Goal: Connect with others: Connect with other users

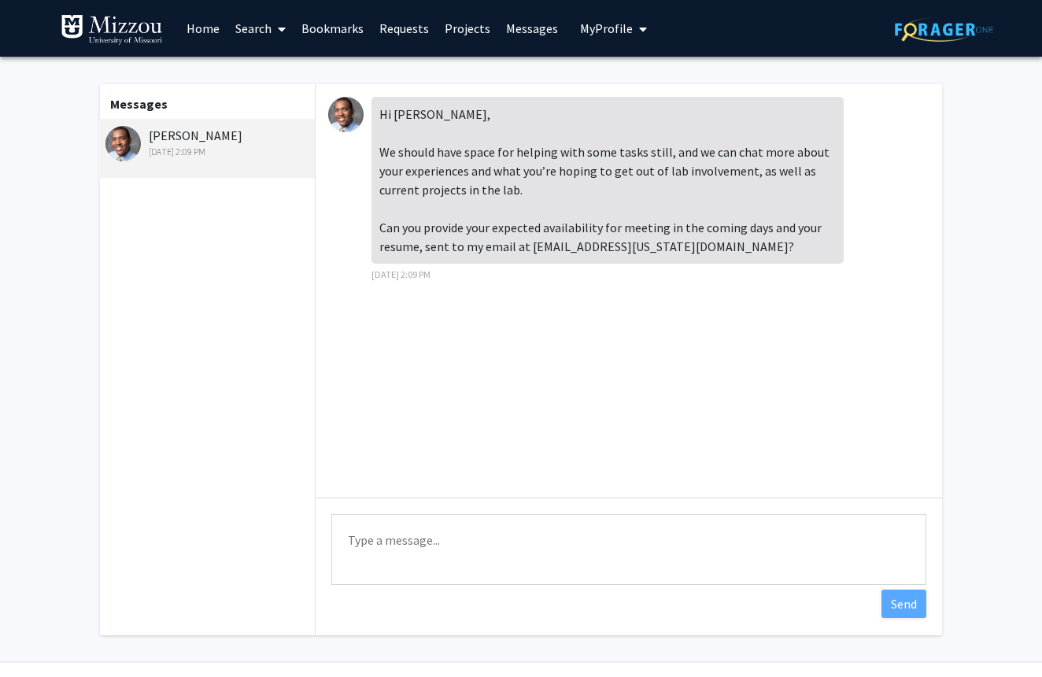
click at [320, 186] on div "Hi [PERSON_NAME], We should have space for helping with some tasks still, and w…" at bounding box center [628, 290] width 626 height 413
click at [212, 29] on link "Home" at bounding box center [203, 28] width 49 height 55
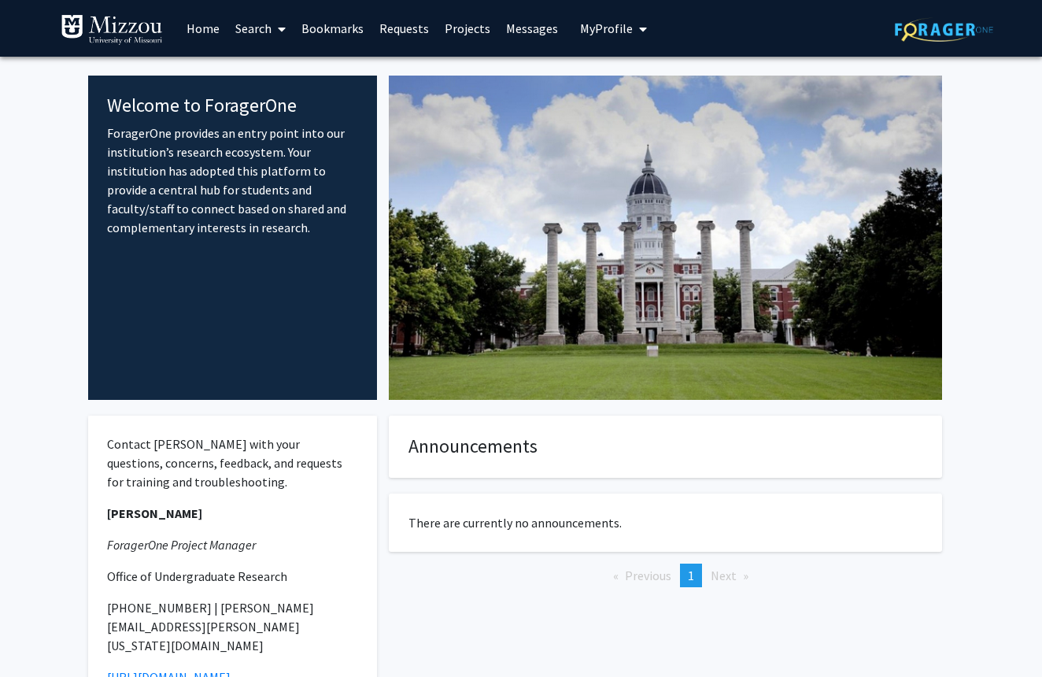
click at [259, 42] on link "Search" at bounding box center [260, 28] width 66 height 55
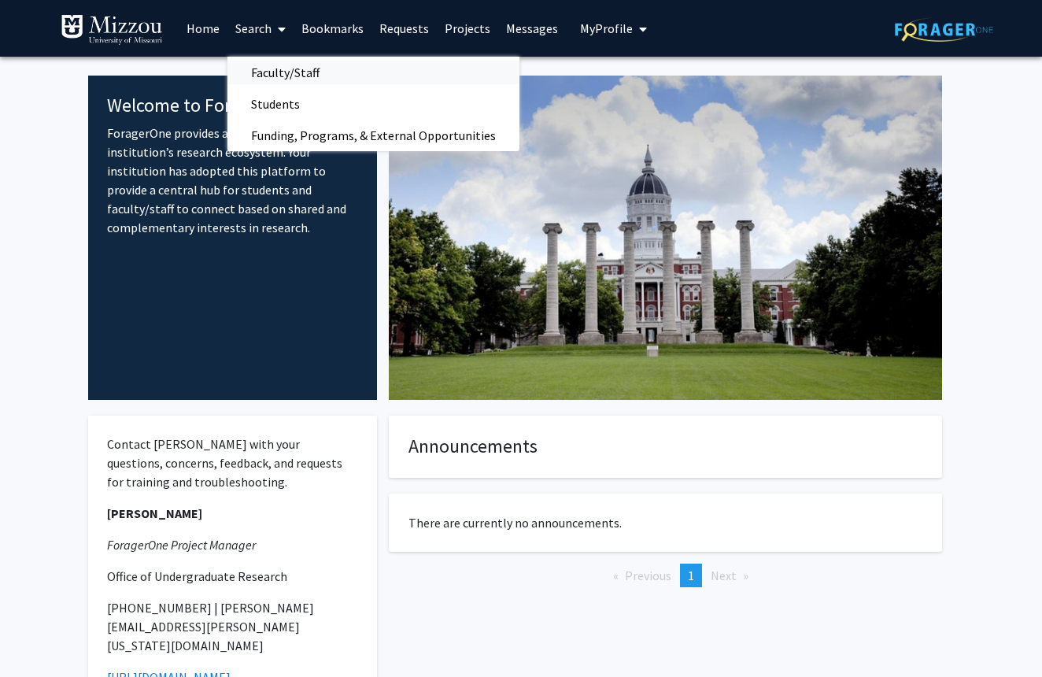
click at [306, 78] on span "Faculty/Staff" at bounding box center [285, 72] width 116 height 31
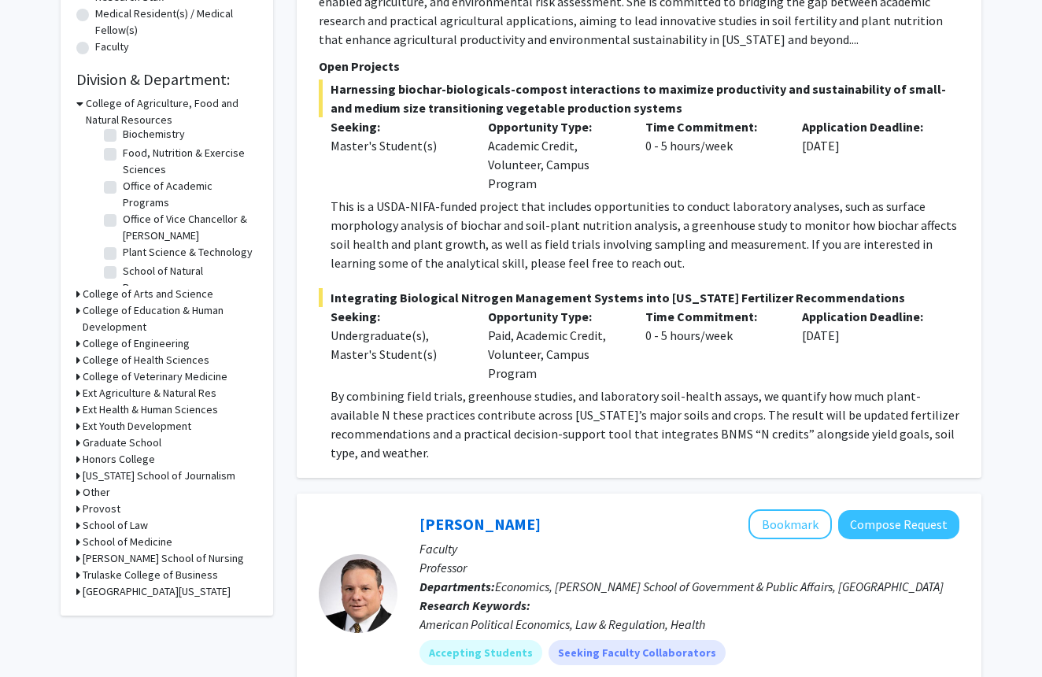
scroll to position [417, 0]
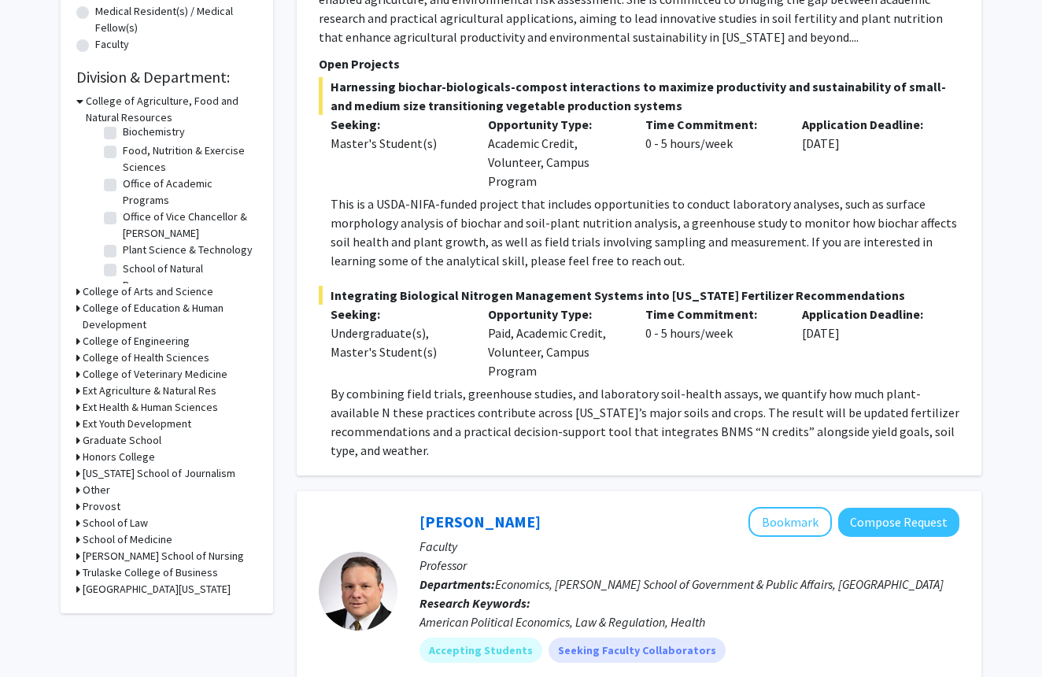
click at [142, 296] on h3 "College of Arts and Science" at bounding box center [148, 291] width 131 height 17
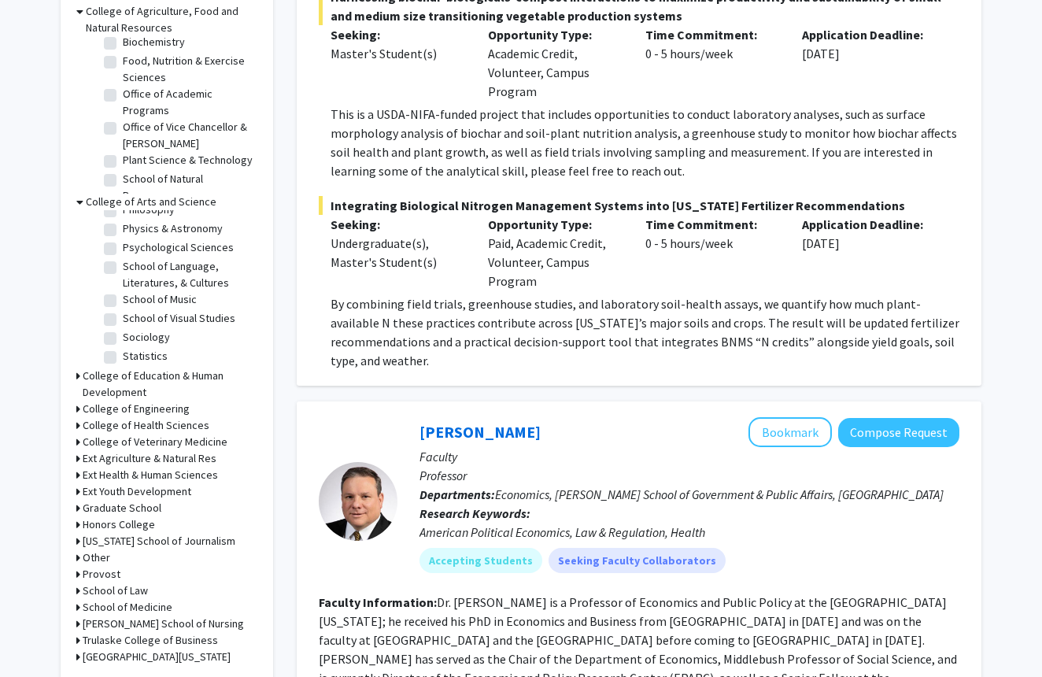
scroll to position [398, 0]
click at [123, 256] on label "Psychological Sciences" at bounding box center [178, 249] width 111 height 17
click at [123, 251] on input "Psychological Sciences" at bounding box center [128, 246] width 10 height 10
checkbox input "true"
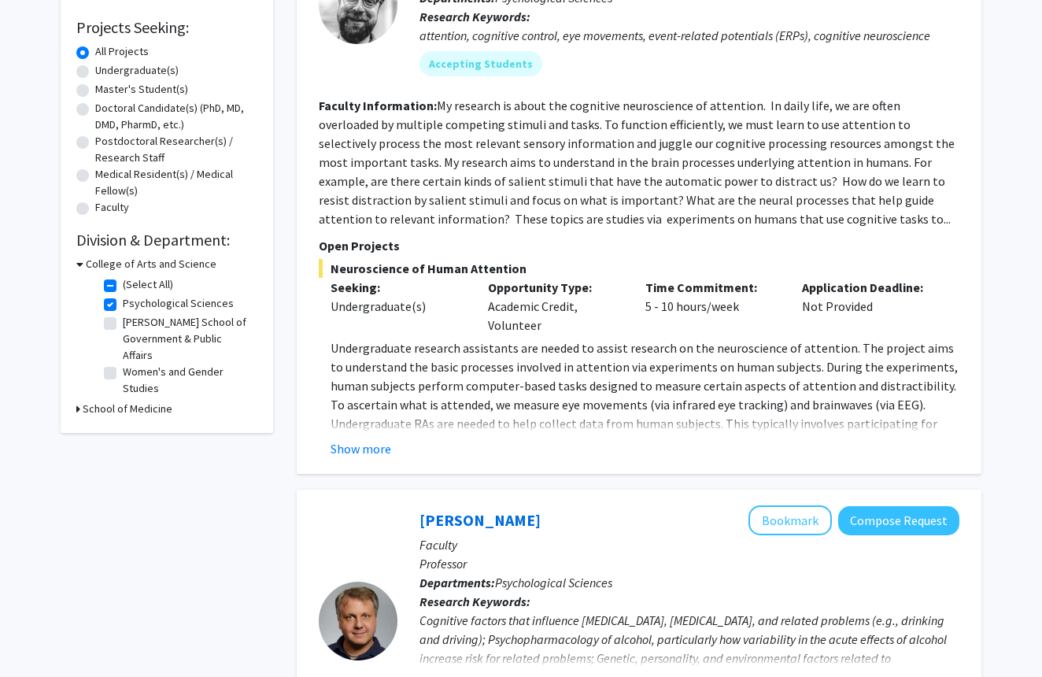
scroll to position [253, 0]
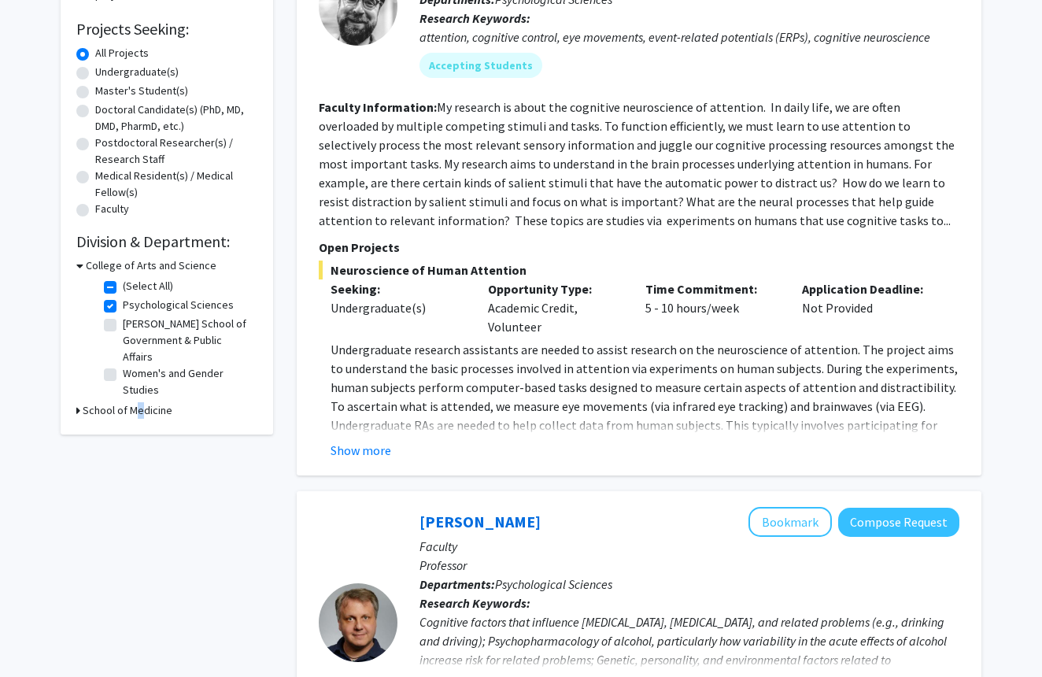
click at [131, 402] on h3 "School of Medicine" at bounding box center [128, 410] width 90 height 17
click at [159, 260] on h3 "College of Arts and Science" at bounding box center [151, 265] width 131 height 17
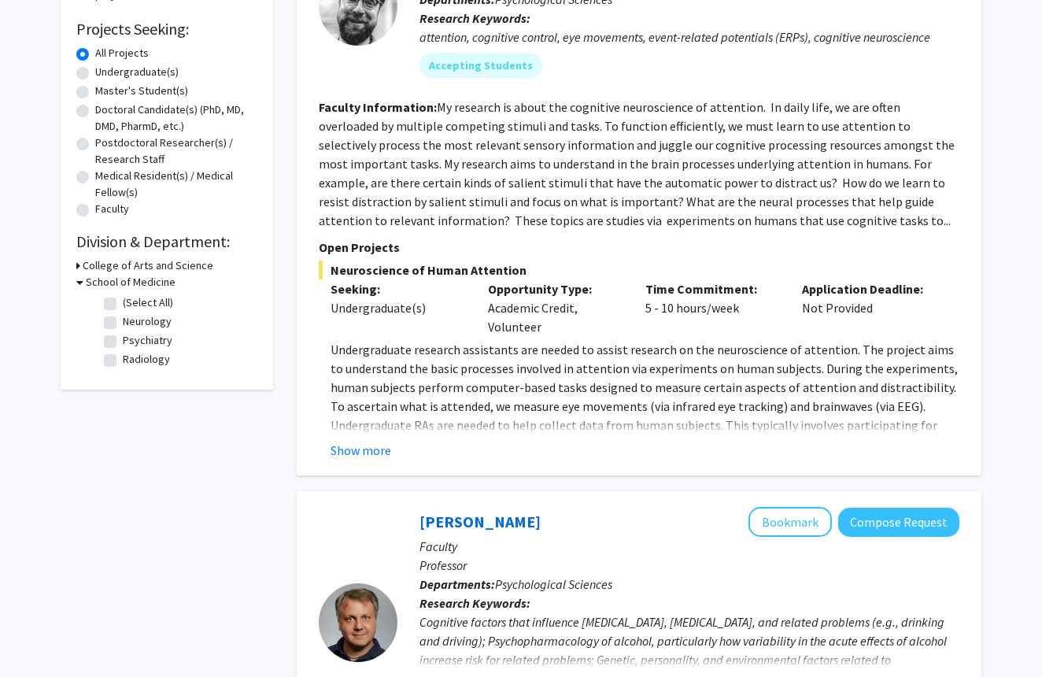
click at [159, 260] on h3 "College of Arts and Science" at bounding box center [148, 265] width 131 height 17
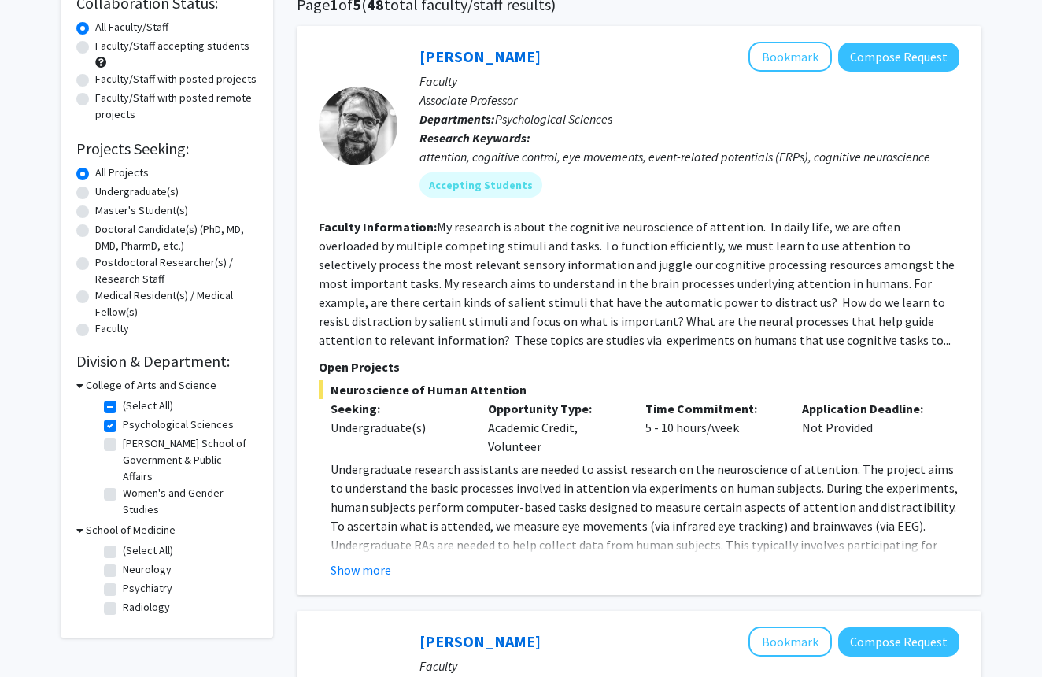
scroll to position [135, 0]
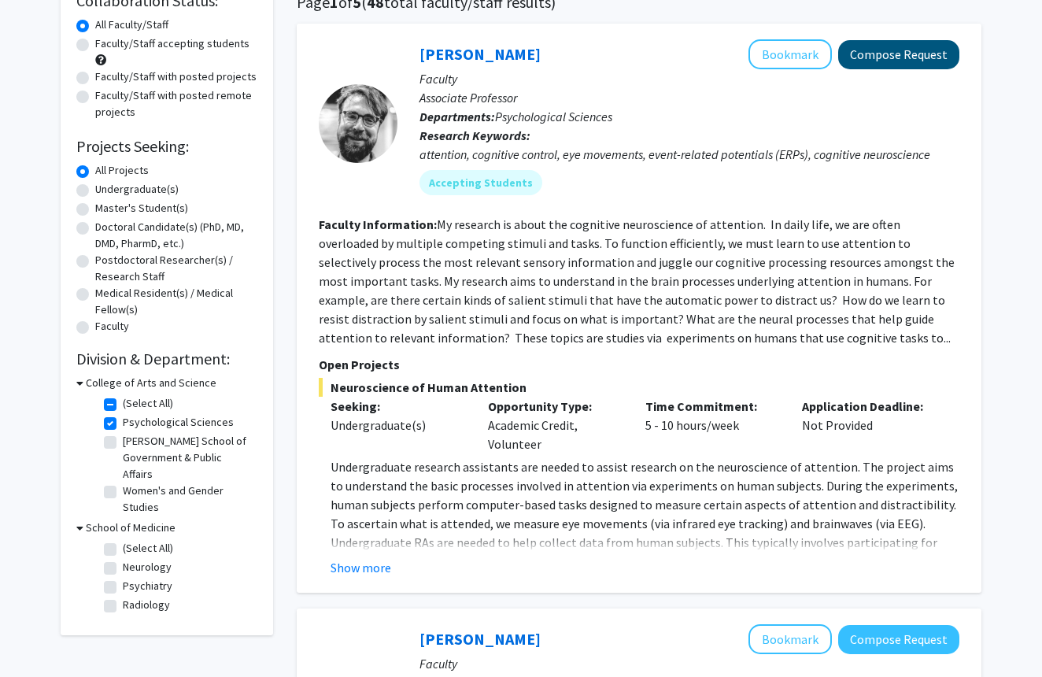
click at [921, 62] on button "Compose Request" at bounding box center [898, 54] width 121 height 29
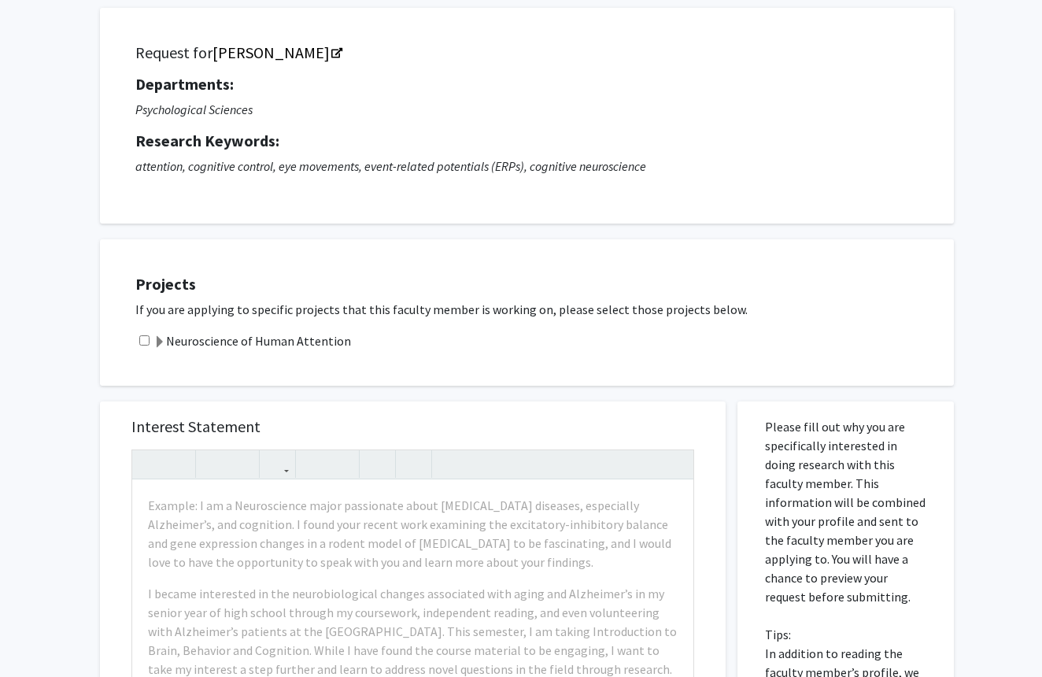
scroll to position [98, 0]
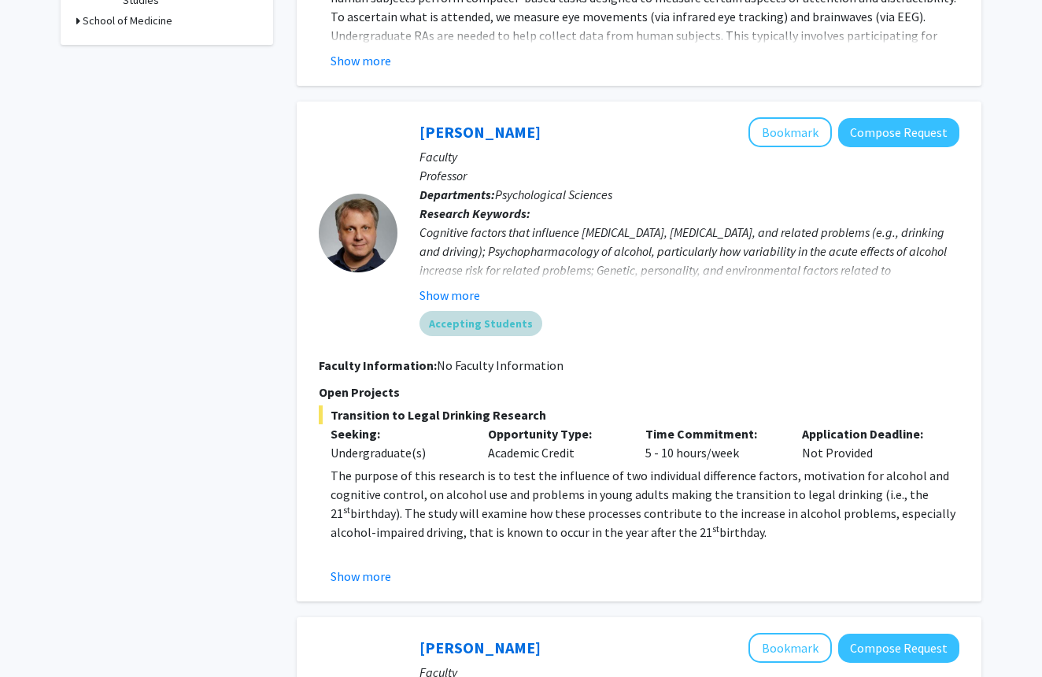
scroll to position [644, 0]
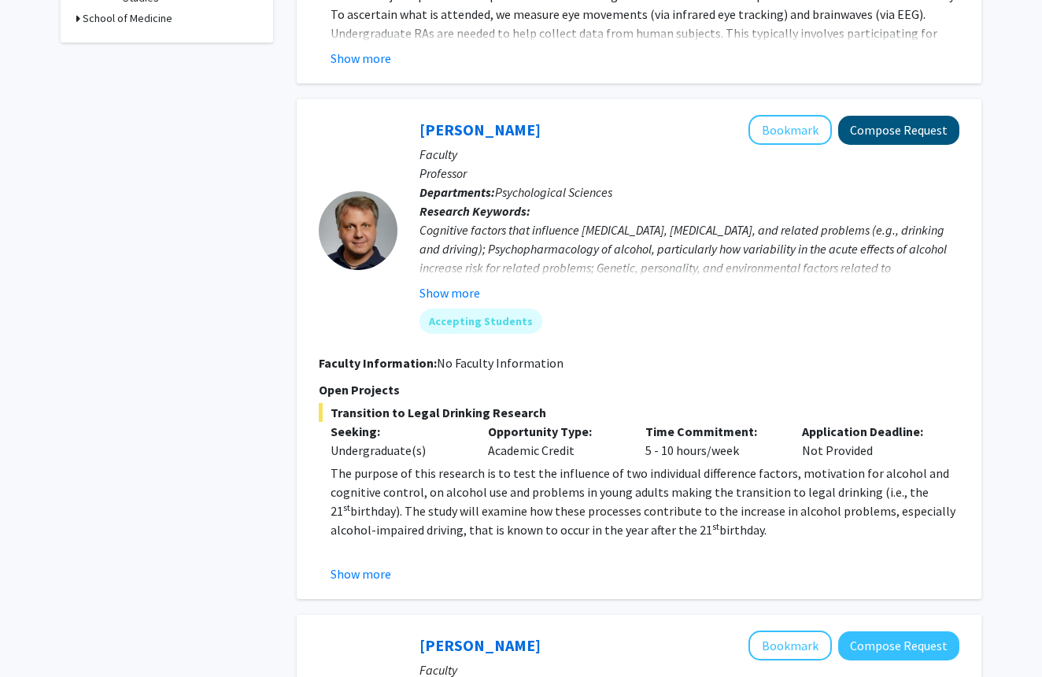
click at [858, 130] on button "Compose Request" at bounding box center [898, 130] width 121 height 29
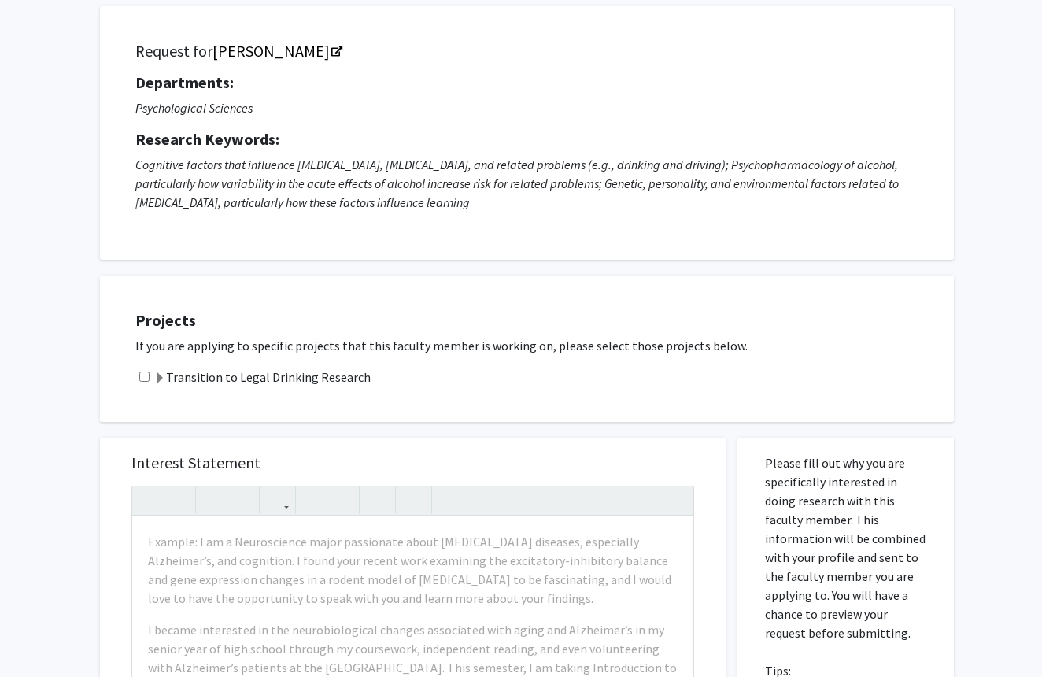
scroll to position [109, 0]
